Goal: Task Accomplishment & Management: Complete application form

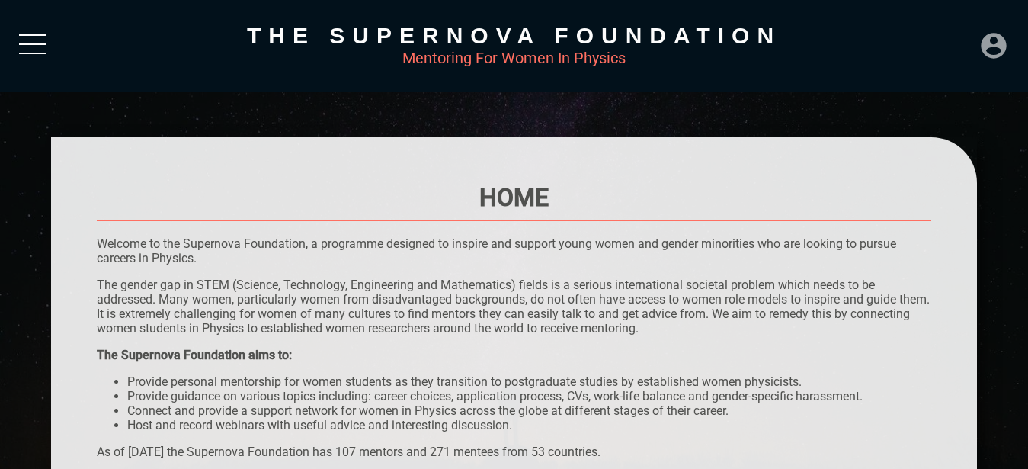
click at [997, 46] on icon at bounding box center [993, 45] width 25 height 25
click at [939, 39] on div "LOGIN" at bounding box center [943, 41] width 50 height 30
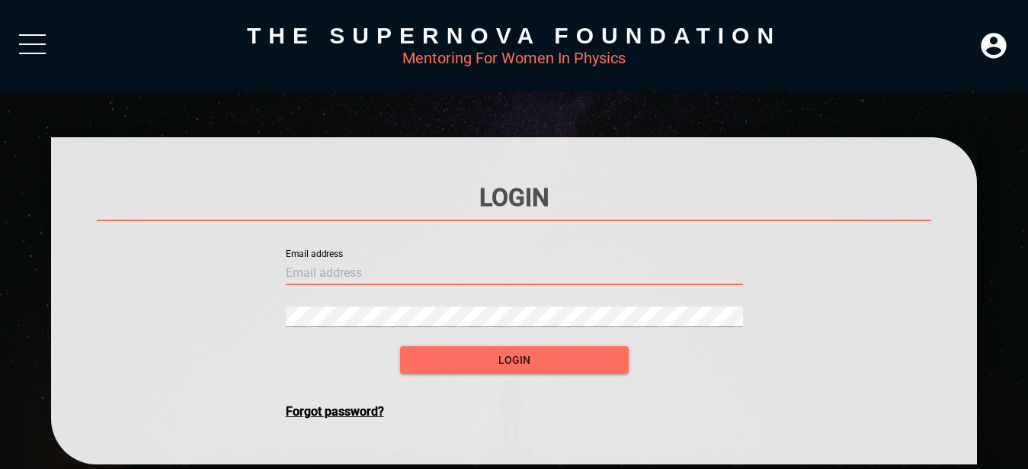
click at [332, 261] on input "text" at bounding box center [514, 273] width 457 height 24
type input "[PERSON_NAME][EMAIL_ADDRESS][DOMAIN_NAME]"
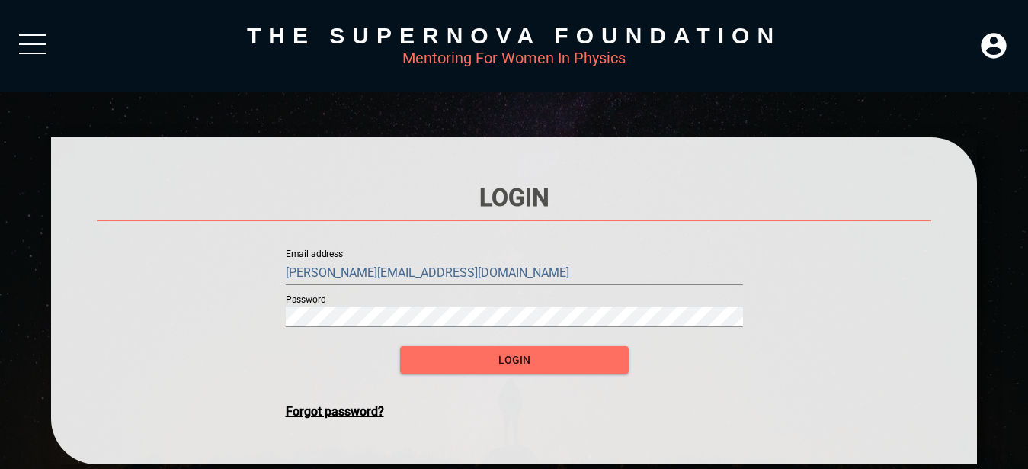
click at [298, 343] on form "Email address [PERSON_NAME][EMAIL_ADDRESS][DOMAIN_NAME] Password login Forgot p…" at bounding box center [514, 327] width 457 height 182
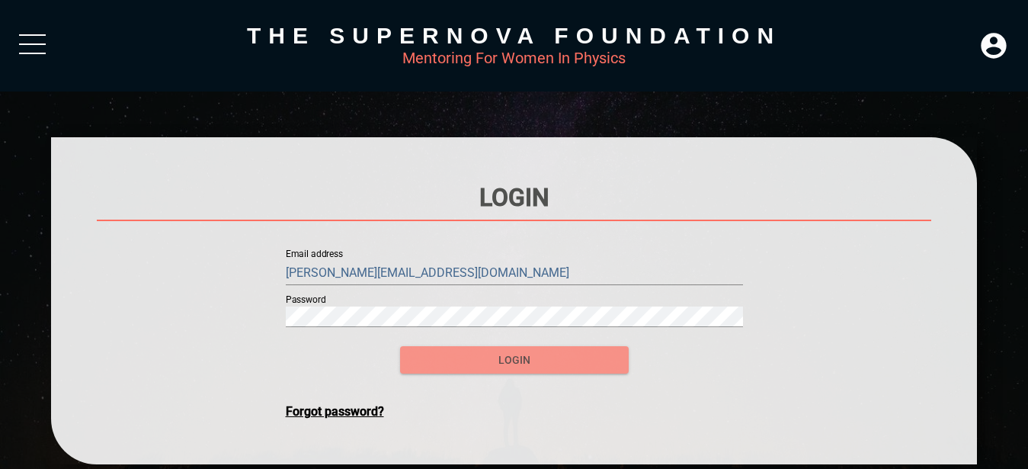
click at [441, 351] on span "login" at bounding box center [514, 360] width 204 height 19
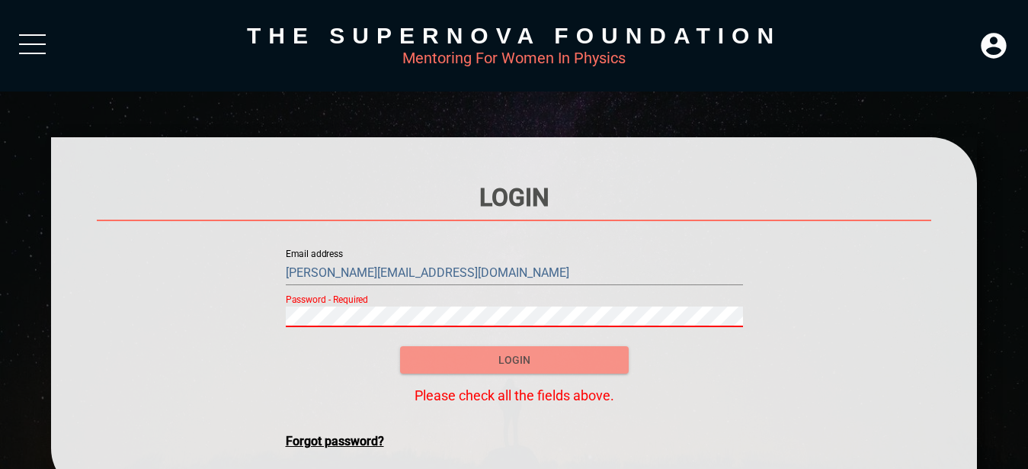
click at [483, 356] on span "login" at bounding box center [514, 360] width 204 height 19
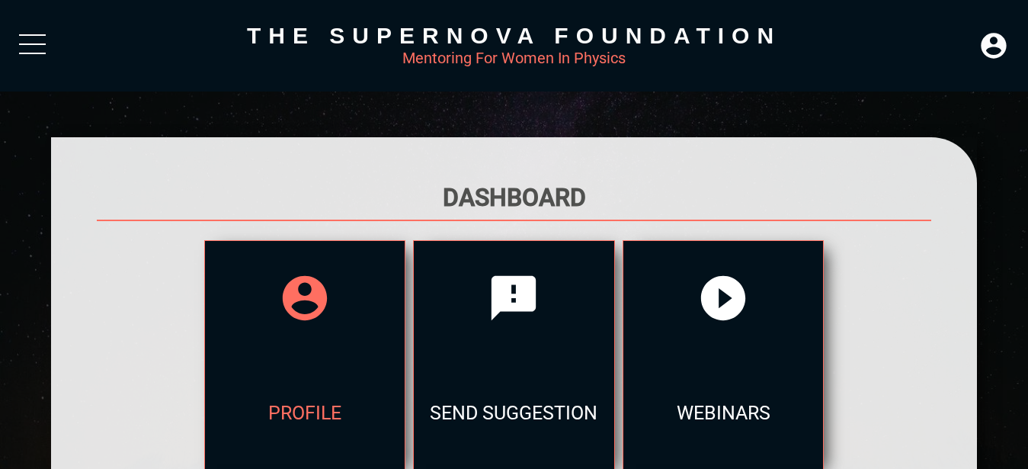
click at [299, 296] on icon at bounding box center [304, 297] width 53 height 53
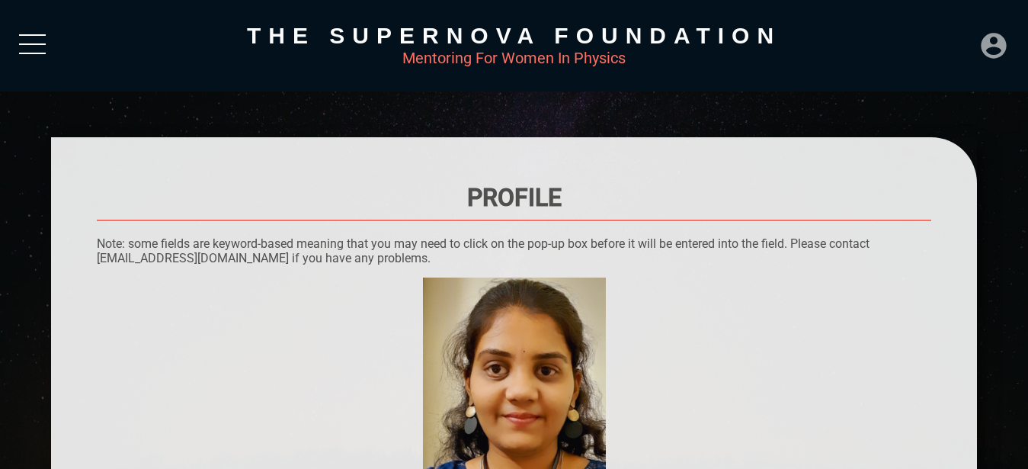
click at [993, 42] on icon at bounding box center [993, 45] width 30 height 30
click at [969, 14] on div "DASHBOARD" at bounding box center [961, 11] width 87 height 30
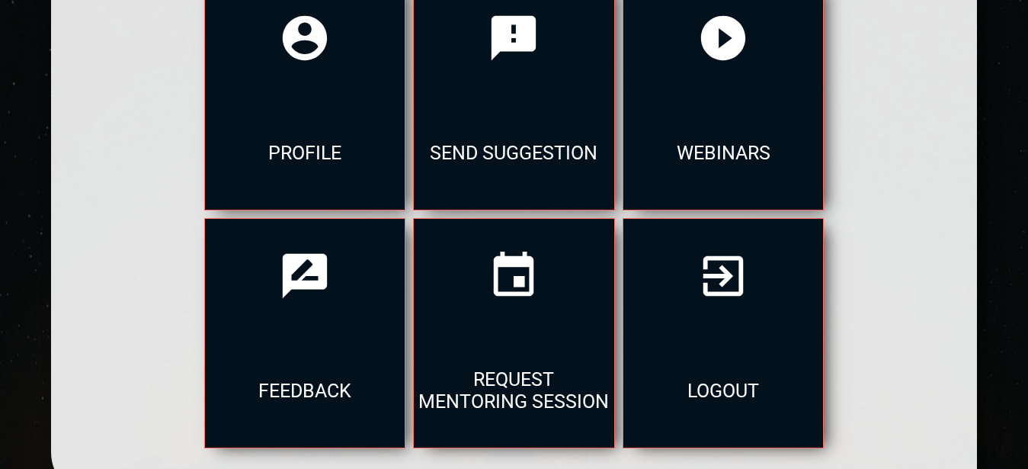
scroll to position [271, 0]
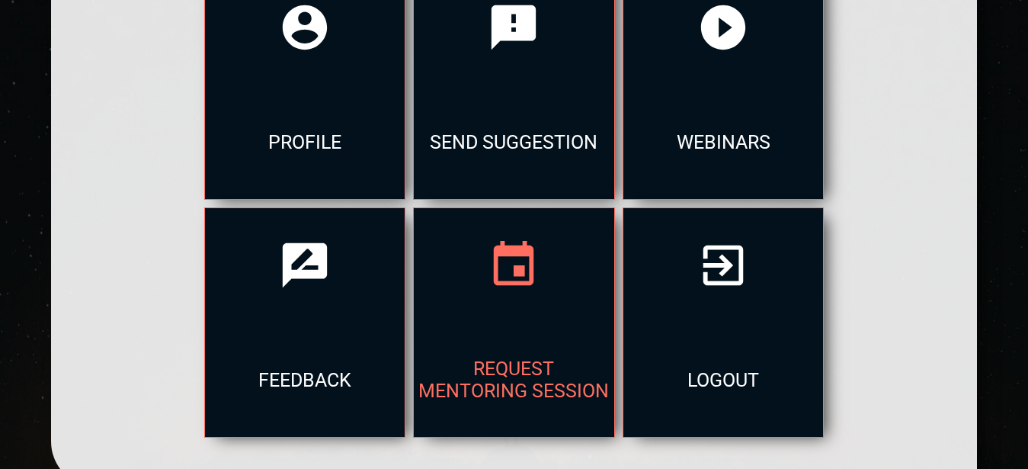
click at [583, 330] on div "Request Mentoring Session" at bounding box center [514, 379] width 200 height 114
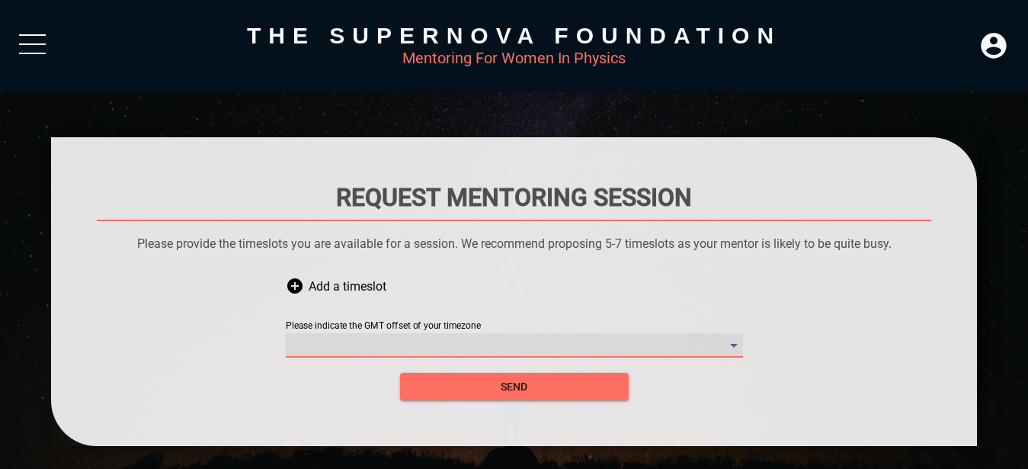
click at [432, 335] on timezone "​" at bounding box center [514, 345] width 457 height 24
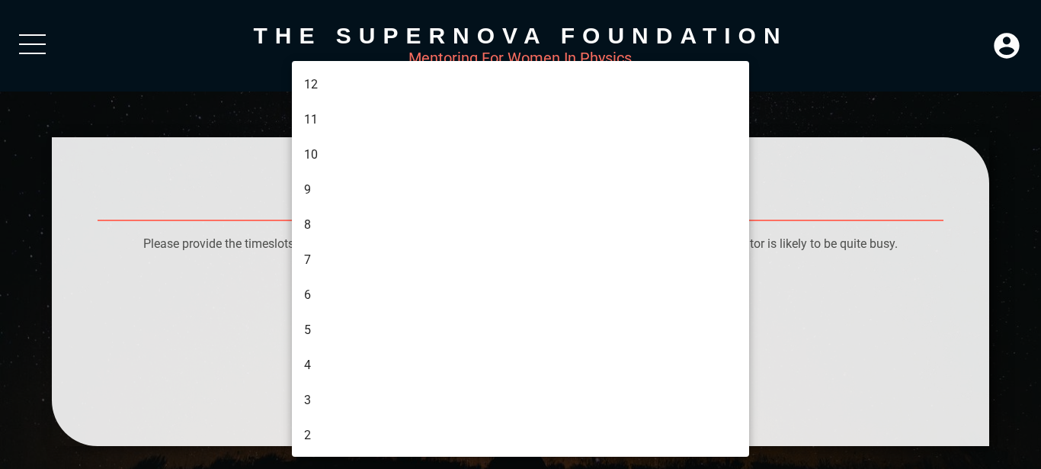
click at [799, 283] on div at bounding box center [520, 234] width 1041 height 469
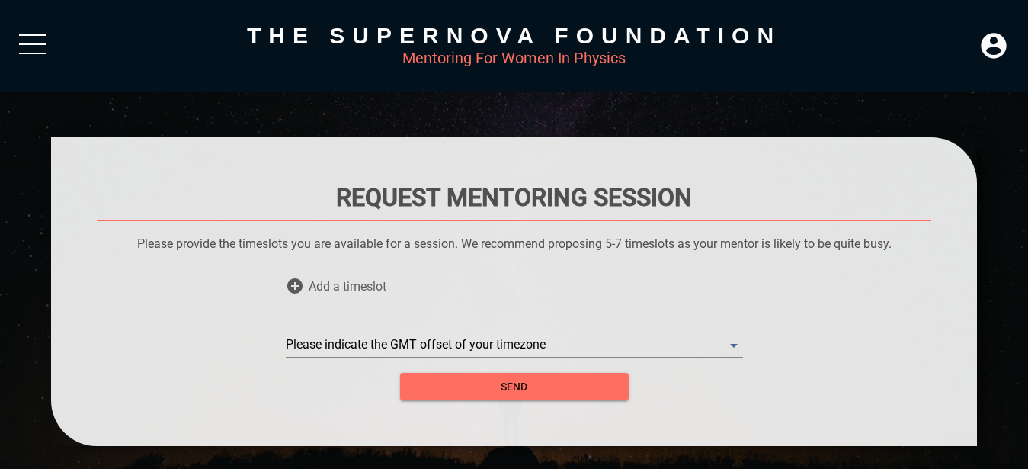
click at [294, 278] on icon at bounding box center [294, 285] width 15 height 15
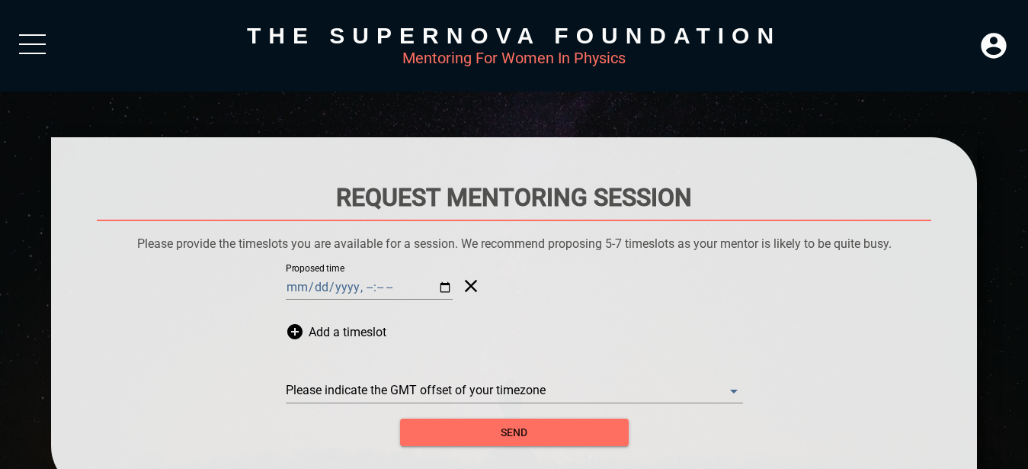
click at [453, 272] on icon at bounding box center [467, 286] width 29 height 46
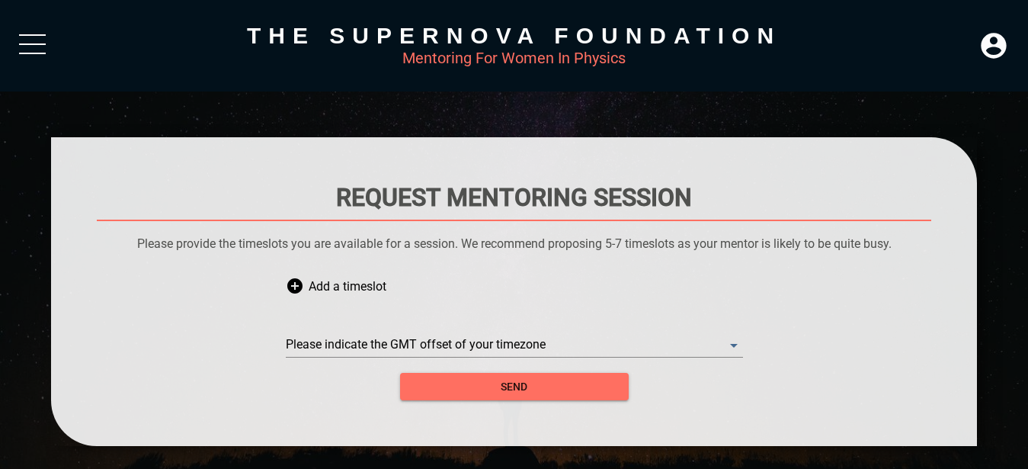
click at [40, 40] on div at bounding box center [32, 47] width 27 height 27
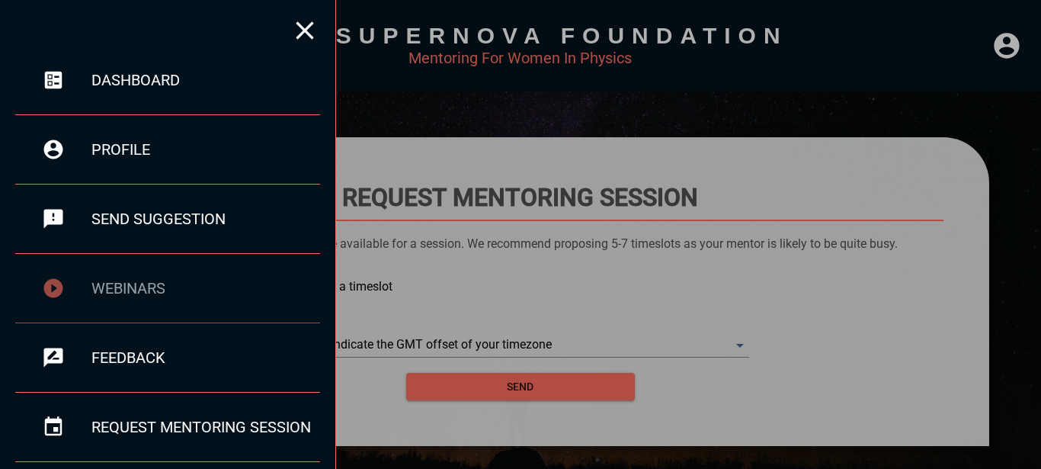
click at [155, 285] on div "webinars" at bounding box center [205, 288] width 229 height 18
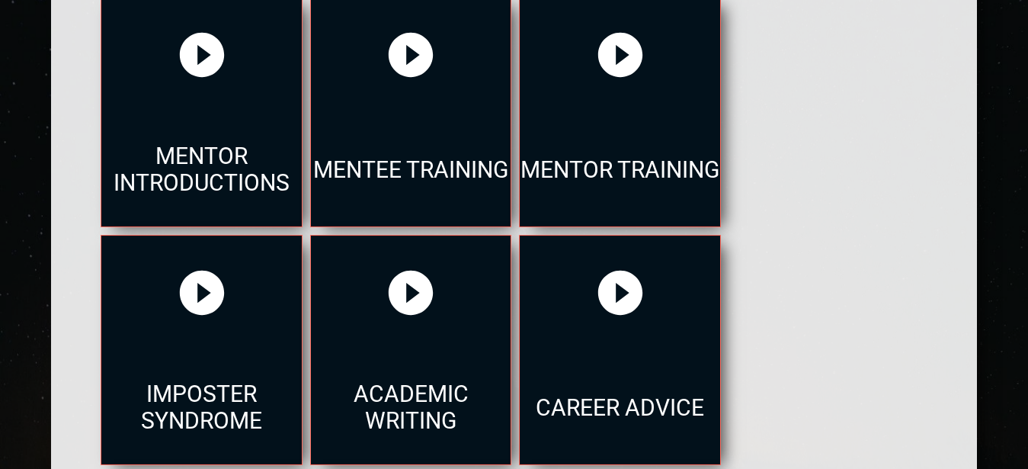
scroll to position [255, 0]
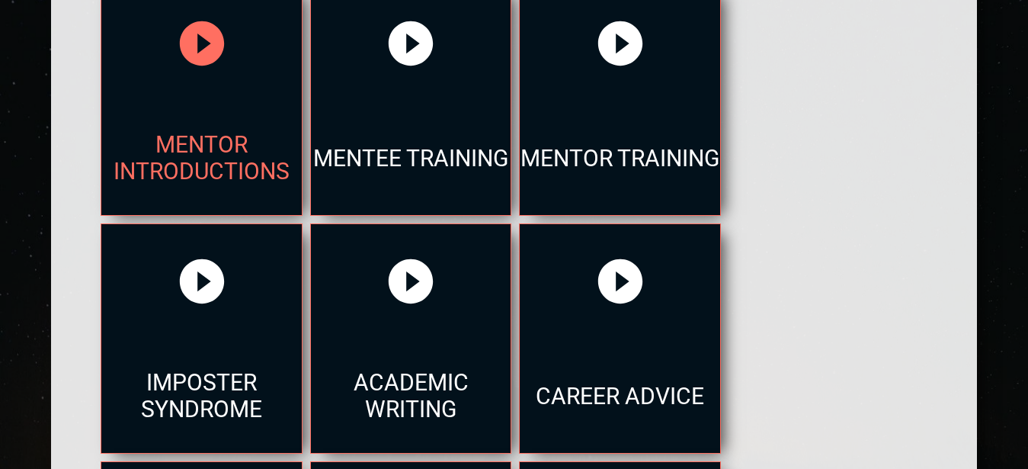
click at [258, 52] on div at bounding box center [201, 43] width 200 height 114
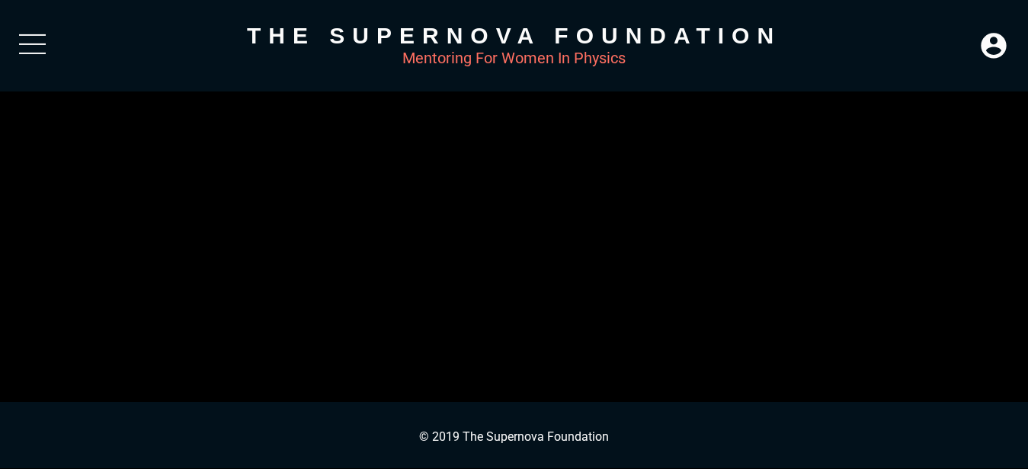
scroll to position [0, 0]
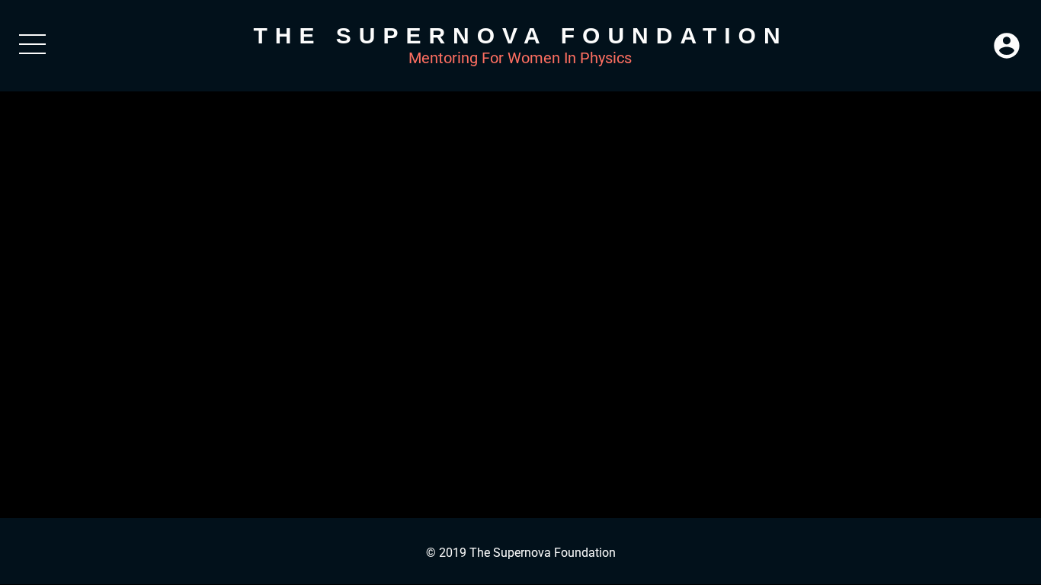
click at [49, 33] on button "Play Video" at bounding box center [42, 25] width 69 height 34
click at [108, 85] on video at bounding box center [520, 292] width 1041 height 585
click at [1035, 468] on button "Non-Fullscreen" at bounding box center [1026, 573] width 30 height 23
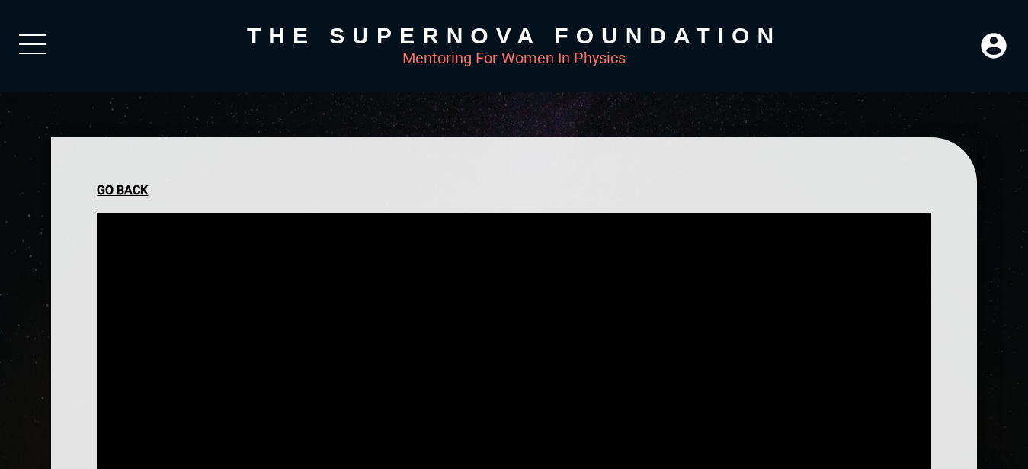
click at [113, 191] on div "Go Back" at bounding box center [514, 190] width 834 height 14
